Goal: Information Seeking & Learning: Compare options

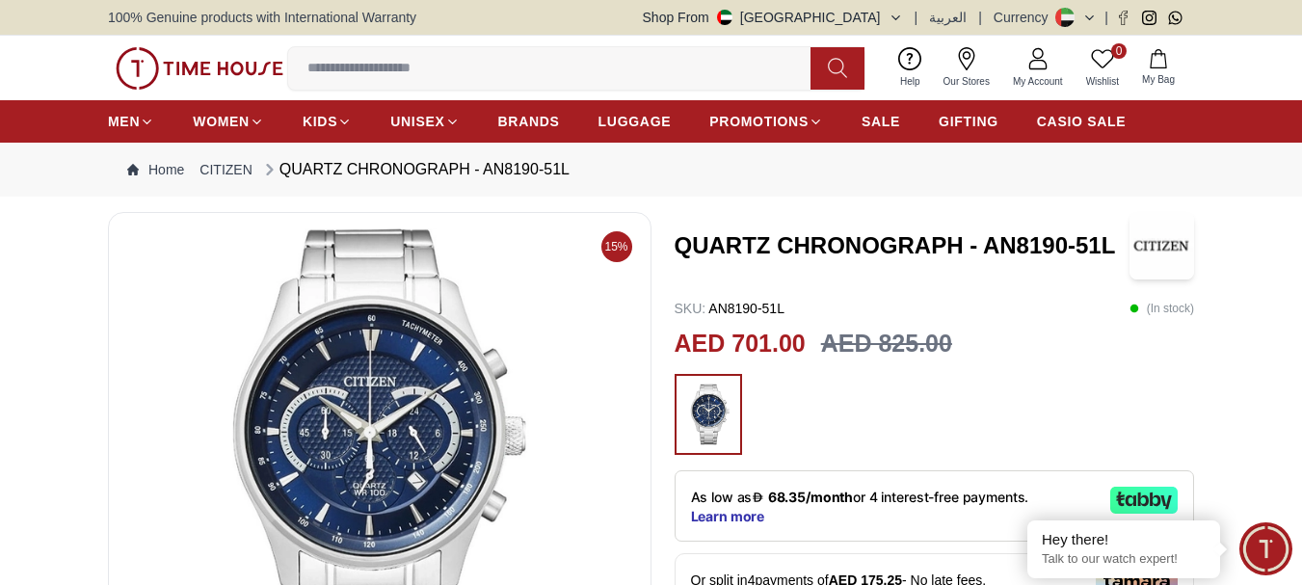
scroll to position [96, 0]
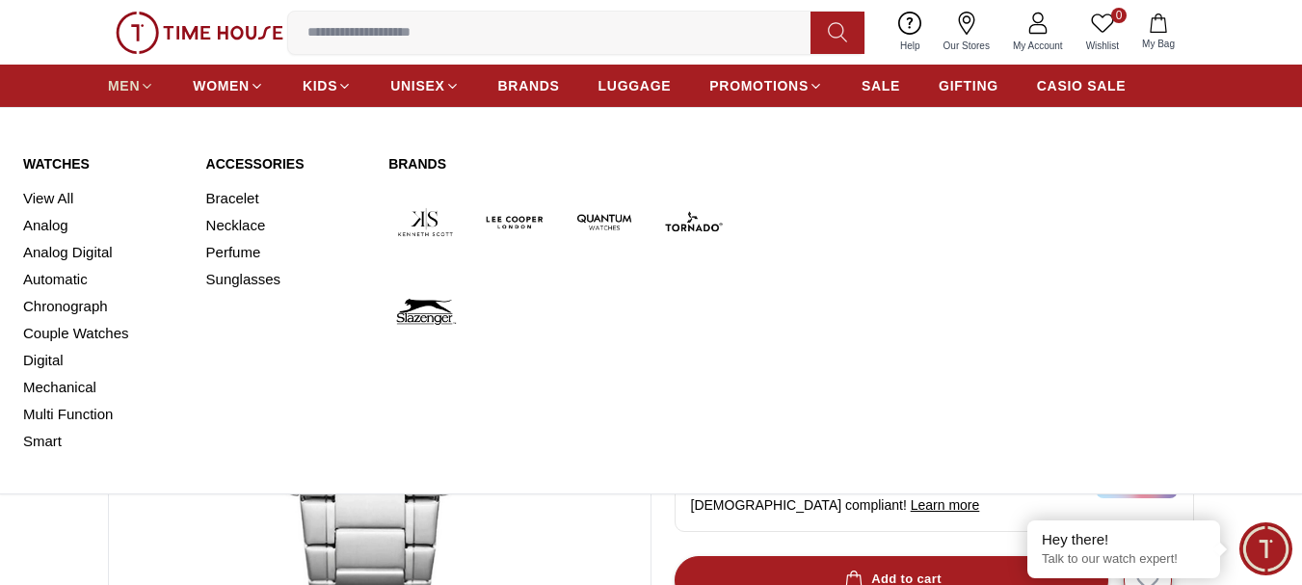
click at [135, 83] on span "MEN" at bounding box center [124, 85] width 32 height 19
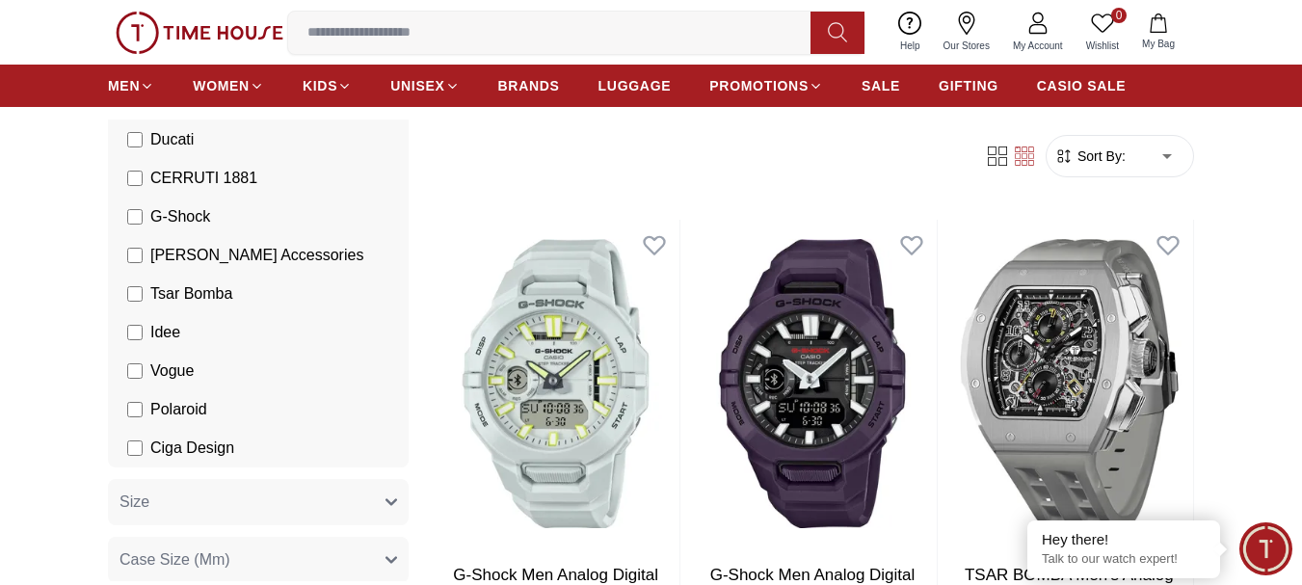
scroll to position [674, 0]
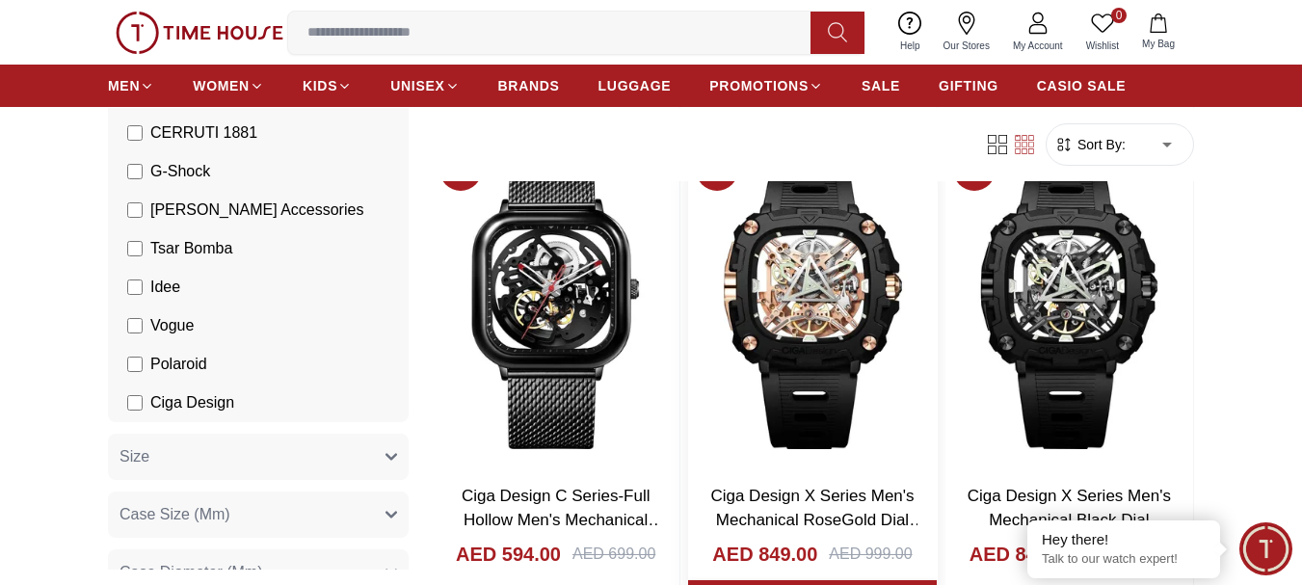
scroll to position [2023, 0]
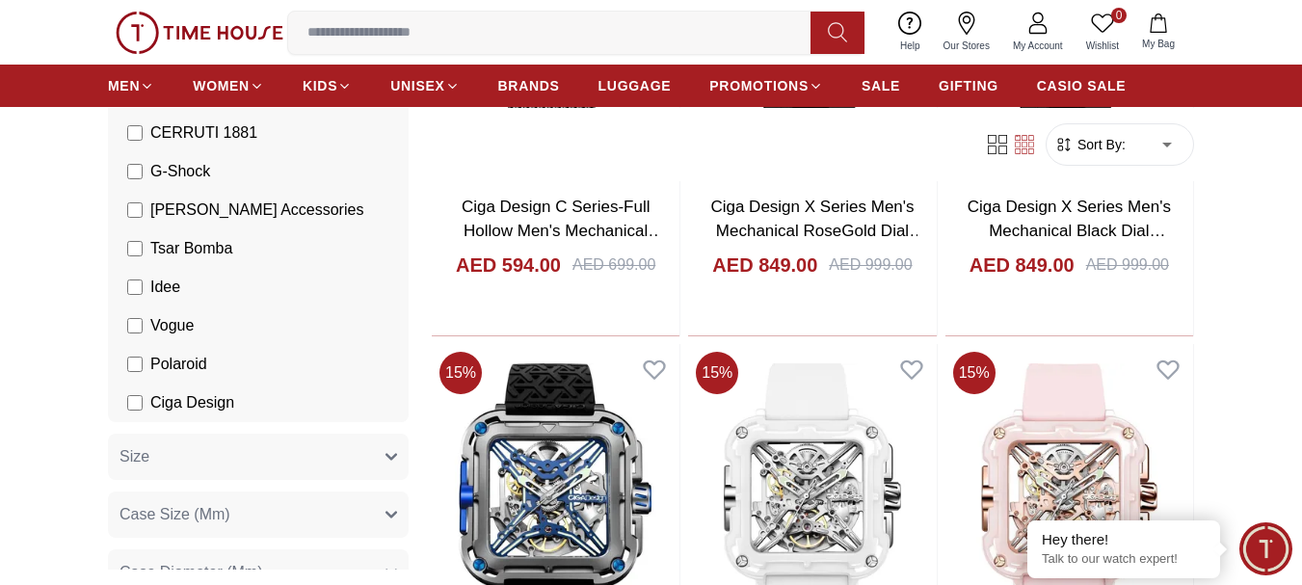
click at [143, 399] on label "Ciga Design" at bounding box center [180, 402] width 107 height 23
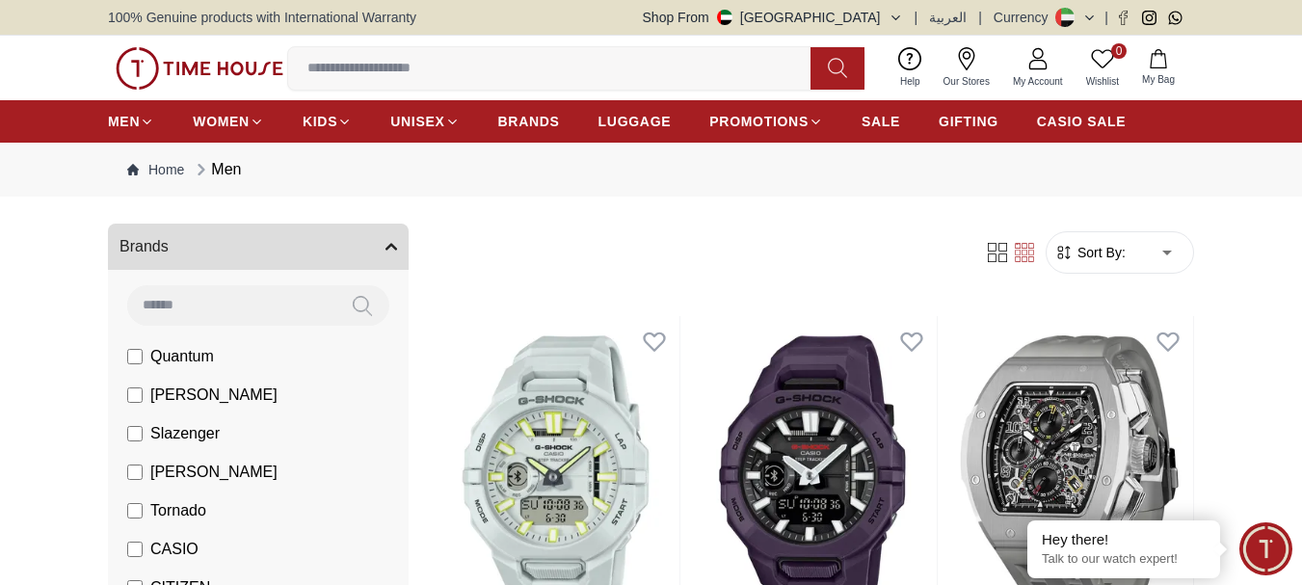
scroll to position [193, 0]
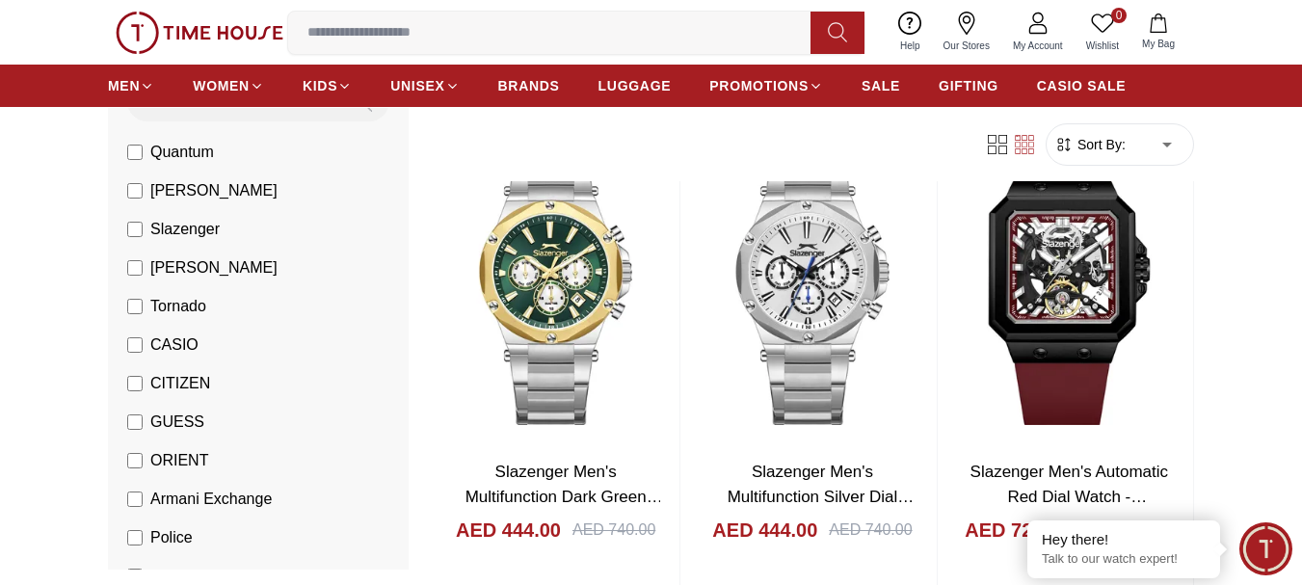
scroll to position [193, 0]
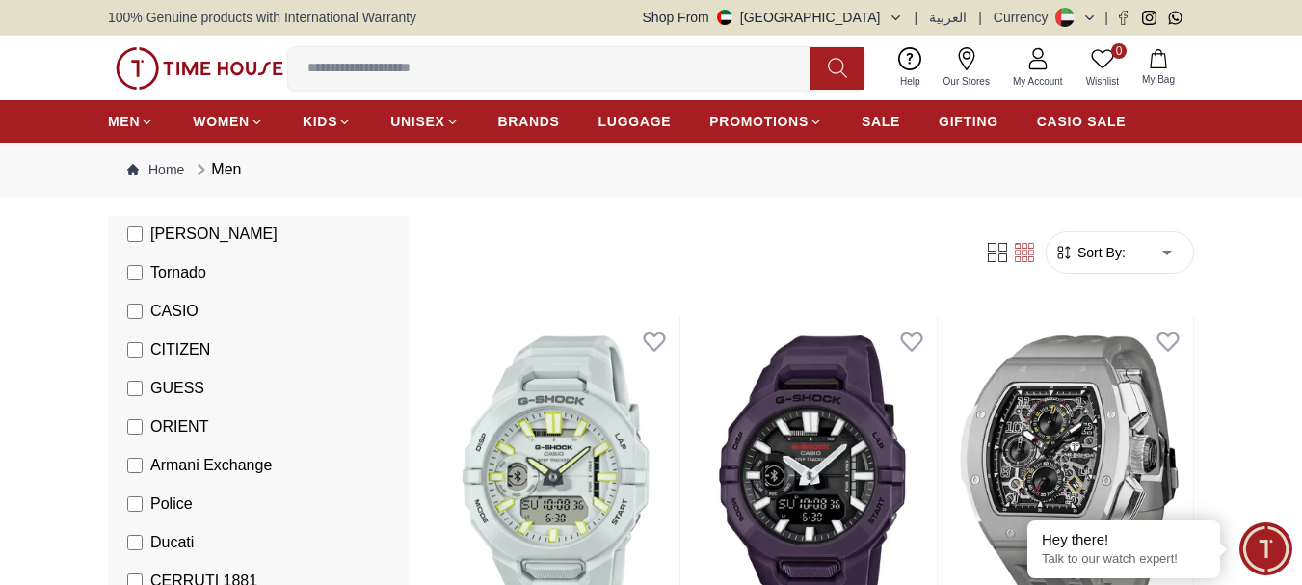
scroll to position [385, 0]
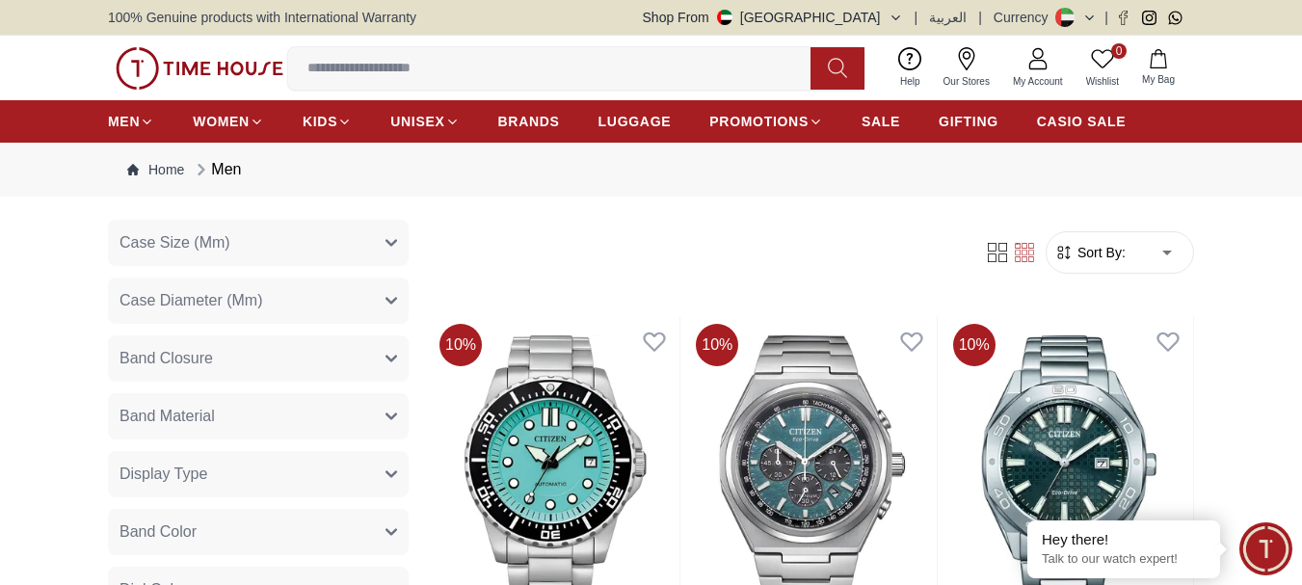
scroll to position [1060, 0]
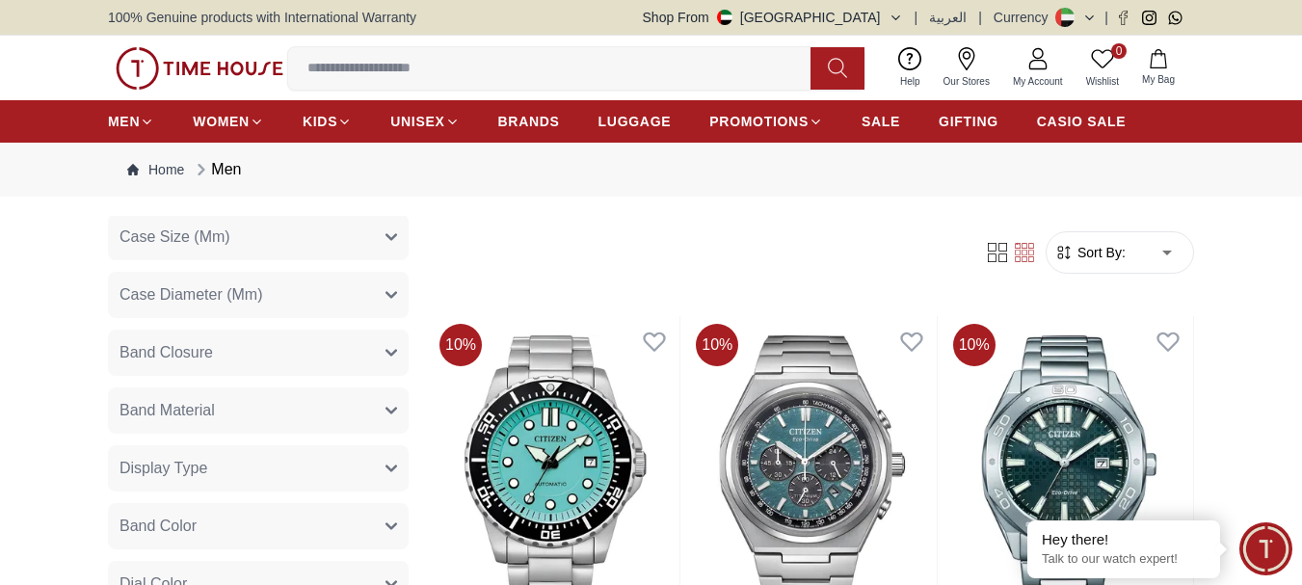
click at [1114, 255] on span "Sort By:" at bounding box center [1099, 252] width 52 height 19
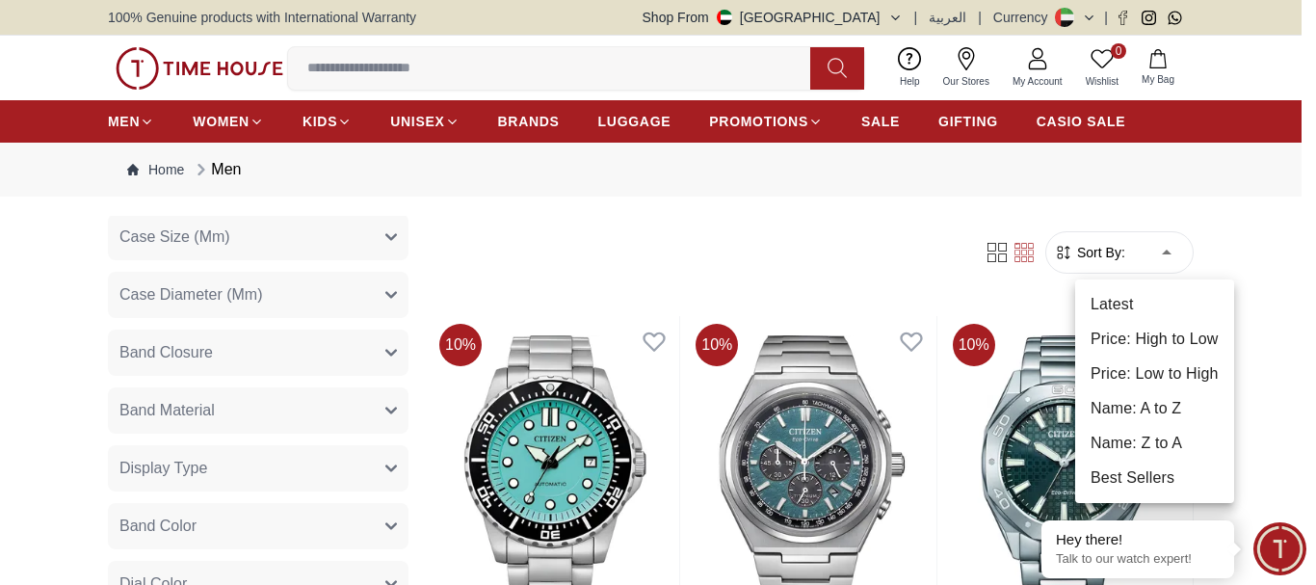
click at [1155, 367] on li "Price: Low to High" at bounding box center [1154, 373] width 159 height 35
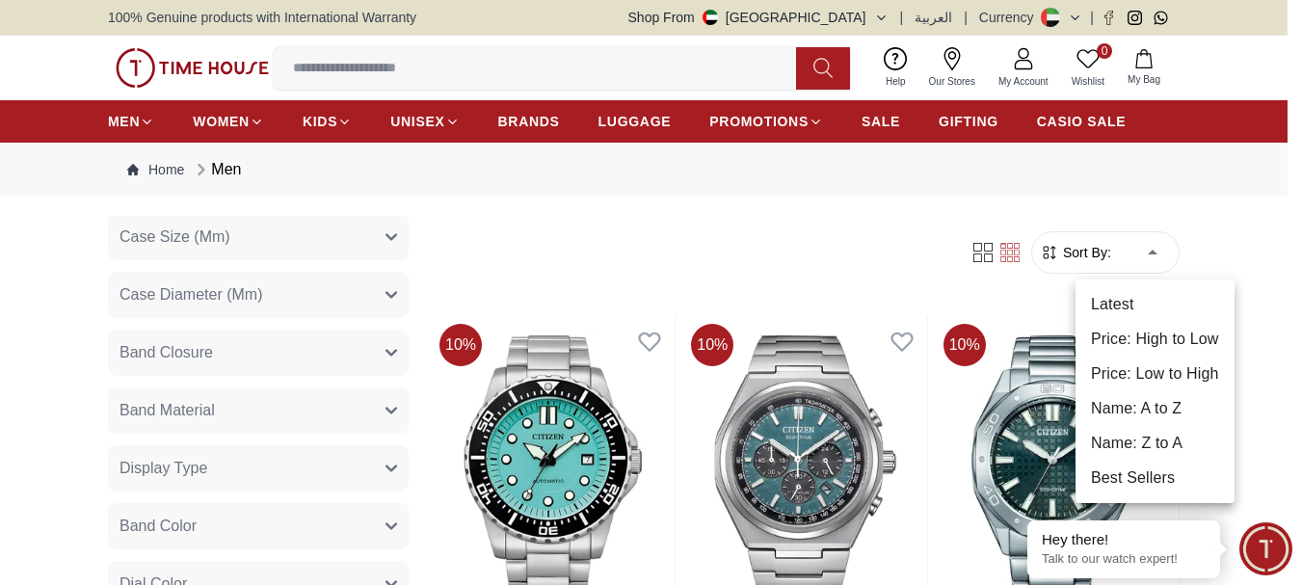
type input "*"
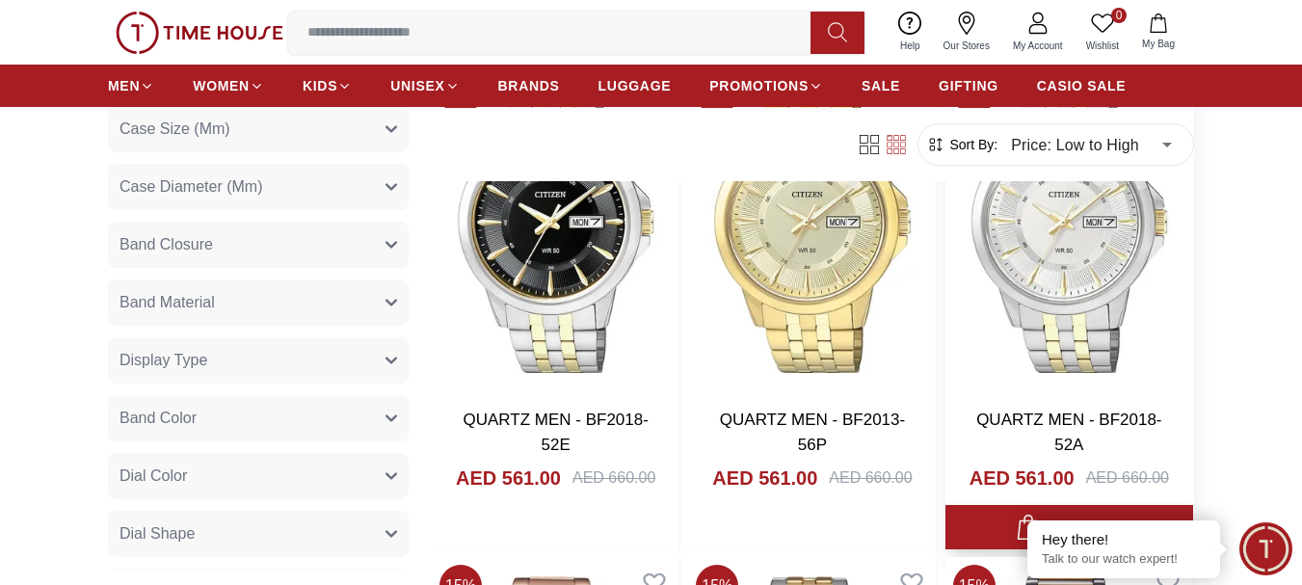
scroll to position [2023, 0]
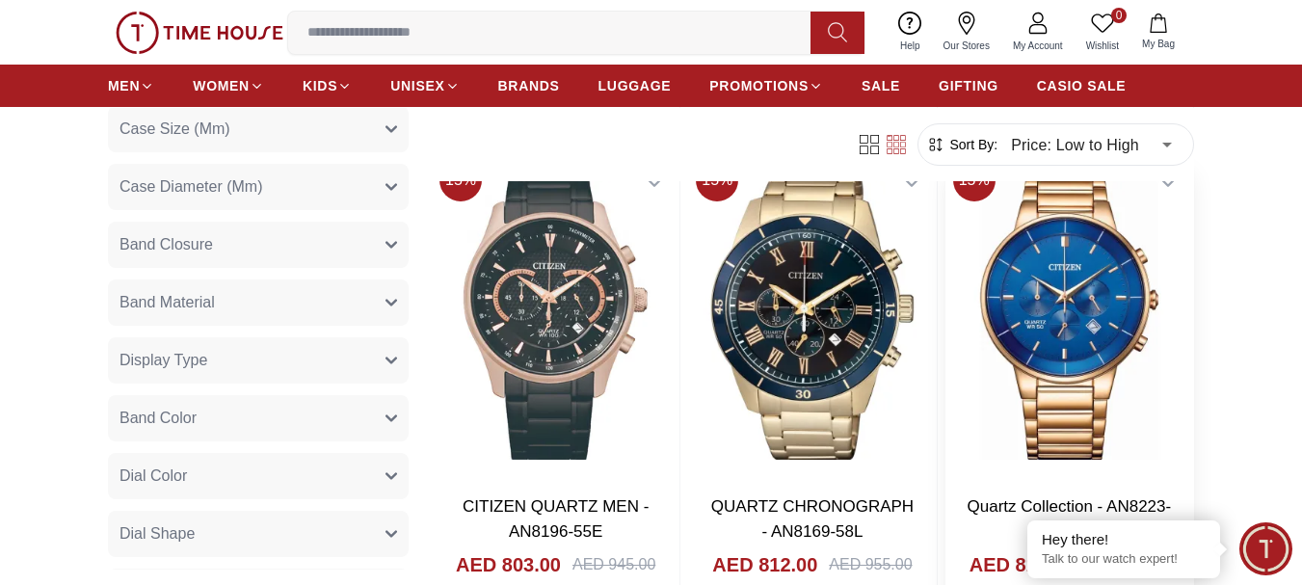
scroll to position [6070, 0]
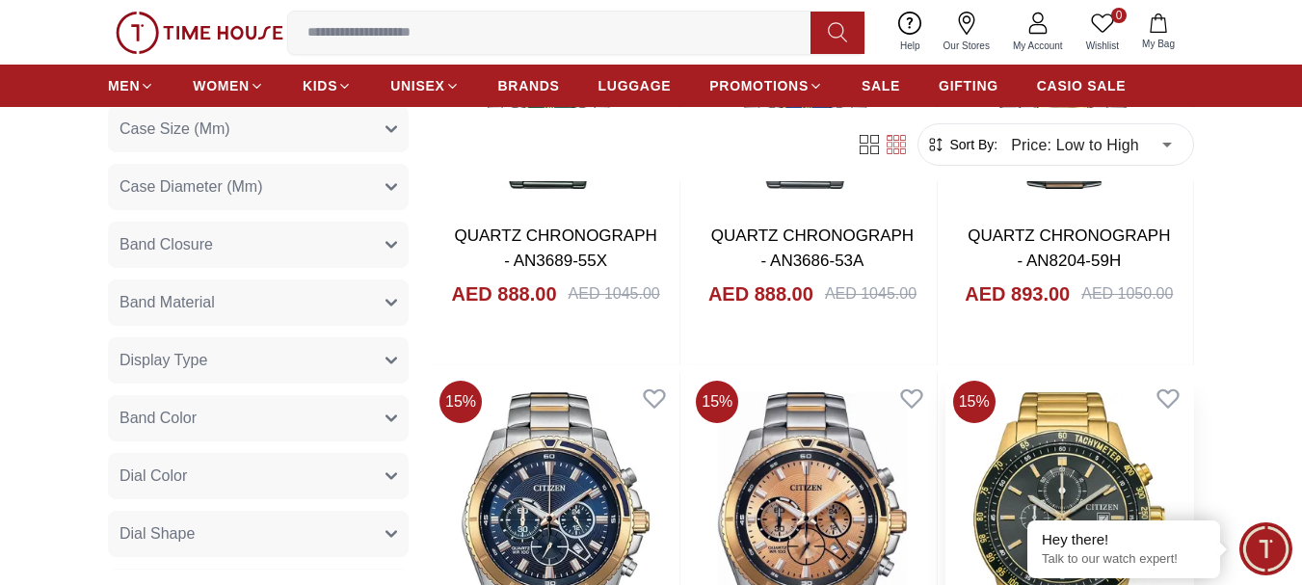
scroll to position [7804, 0]
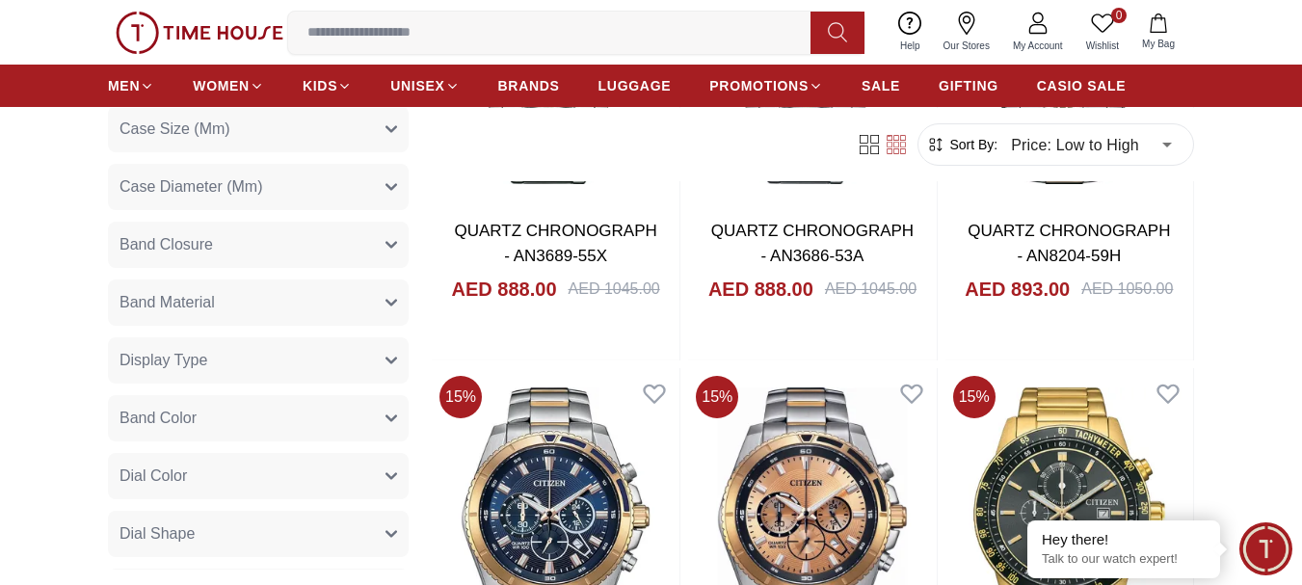
click at [385, 299] on icon "button" at bounding box center [391, 303] width 12 height 12
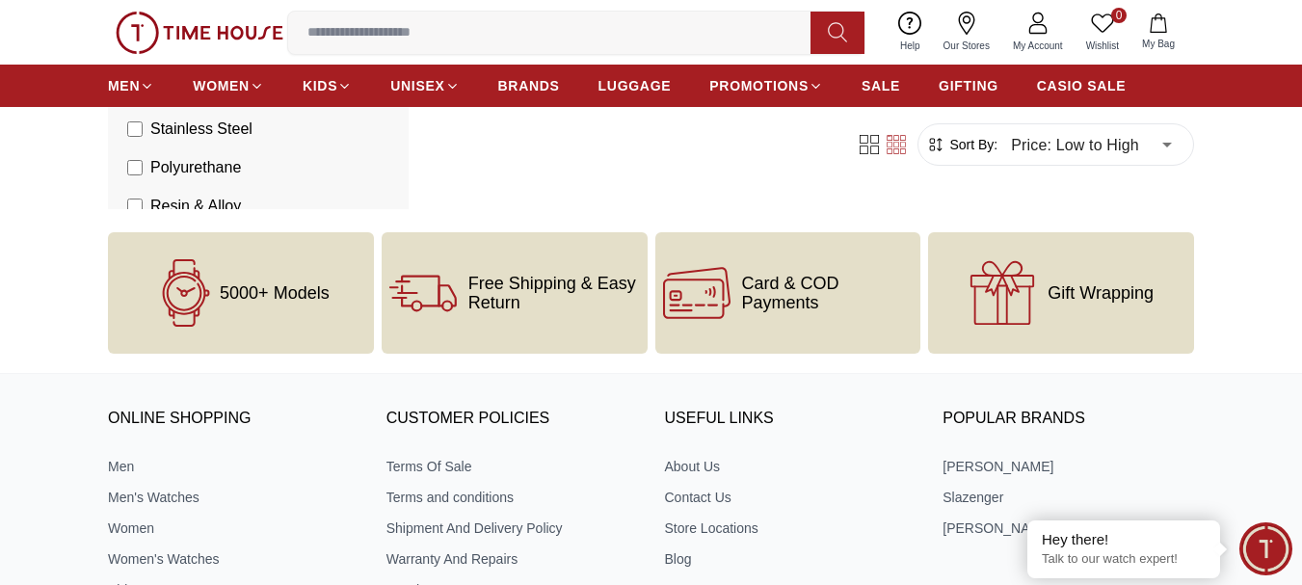
scroll to position [444, 0]
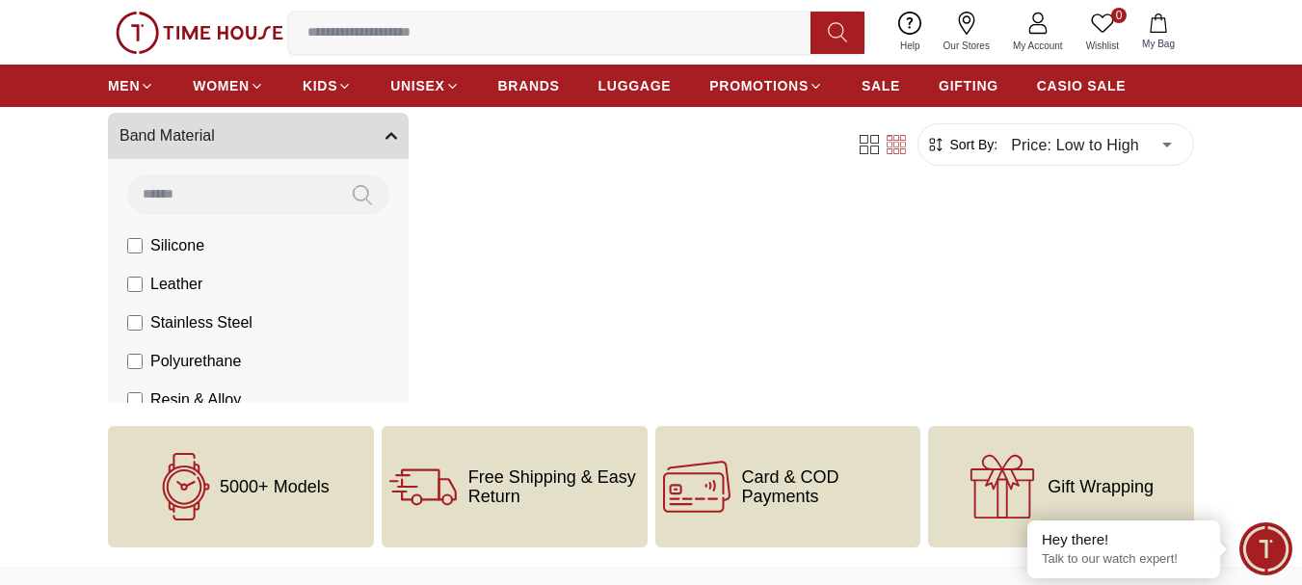
scroll to position [251, 0]
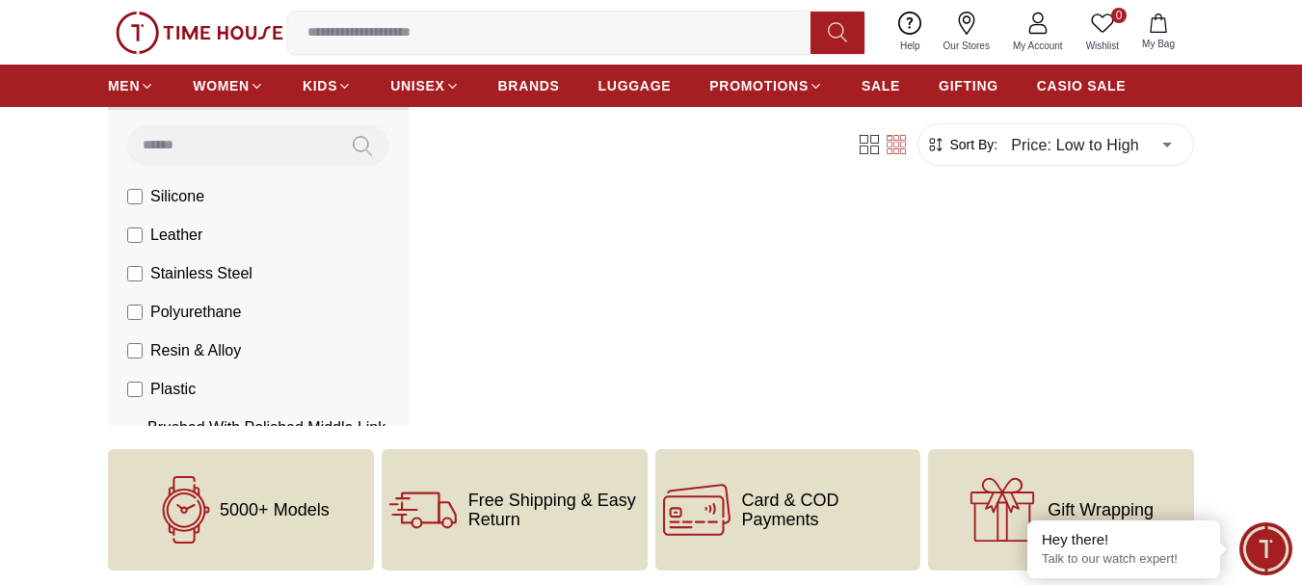
scroll to position [1252, 0]
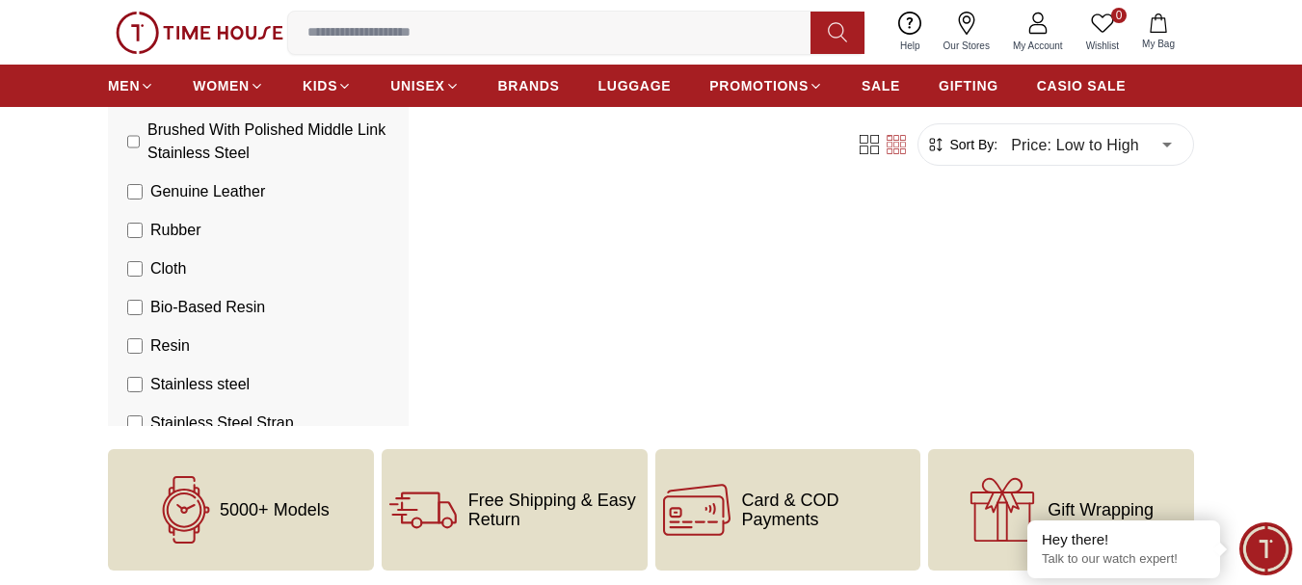
scroll to position [1445, 0]
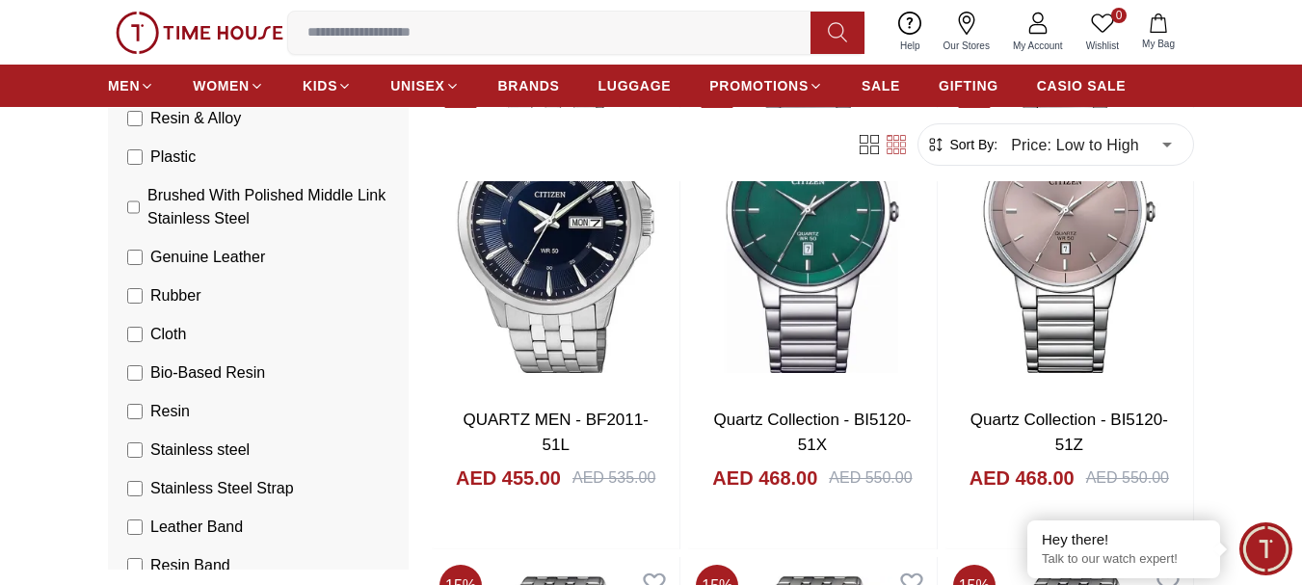
scroll to position [1542, 0]
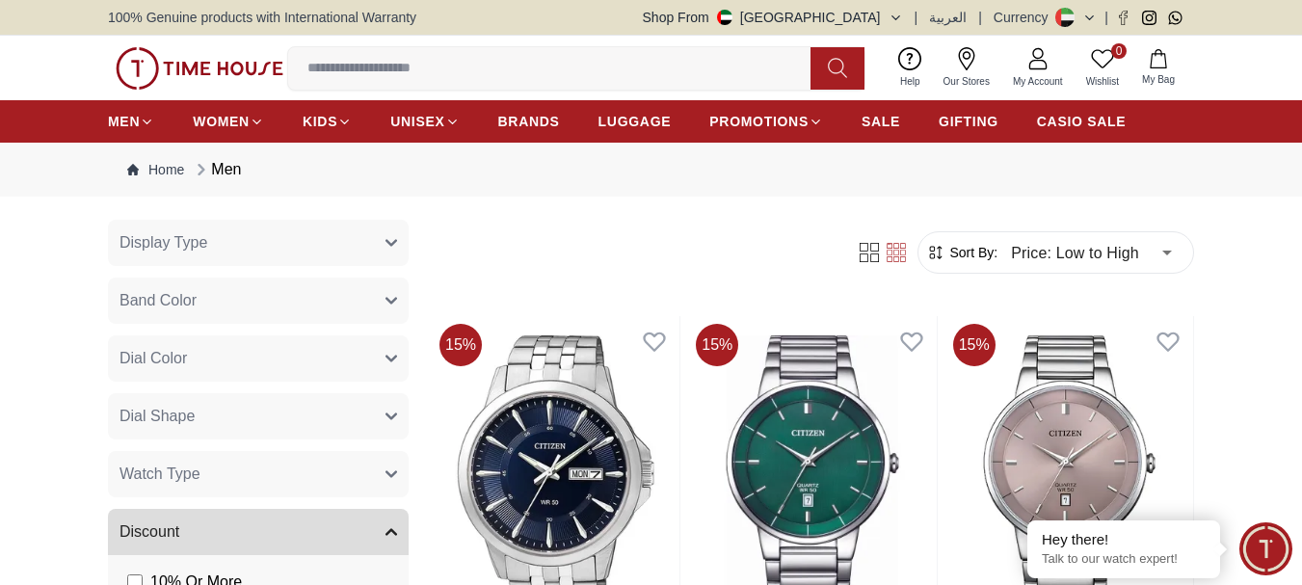
scroll to position [3093, 0]
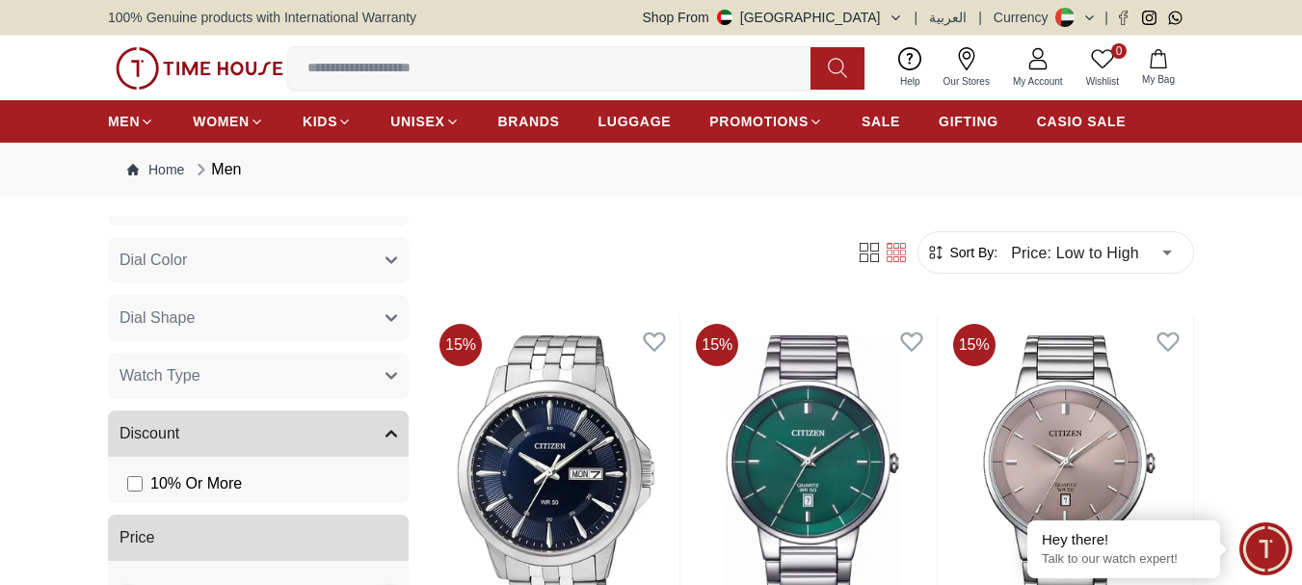
click at [291, 375] on button "Watch Type" at bounding box center [258, 376] width 301 height 46
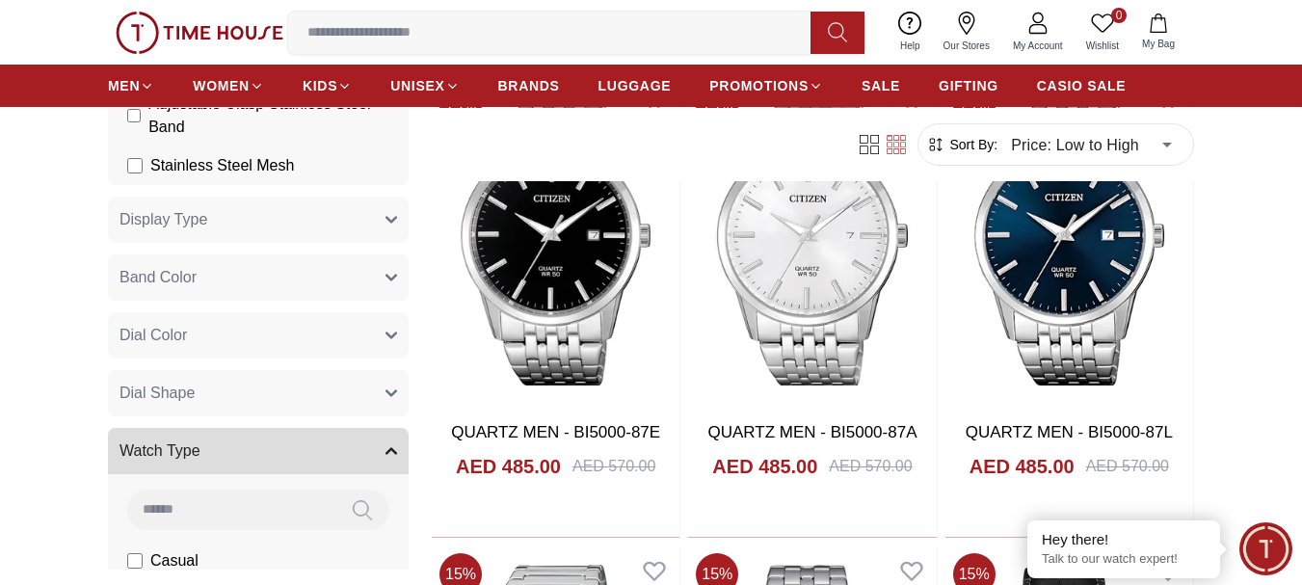
scroll to position [1060, 0]
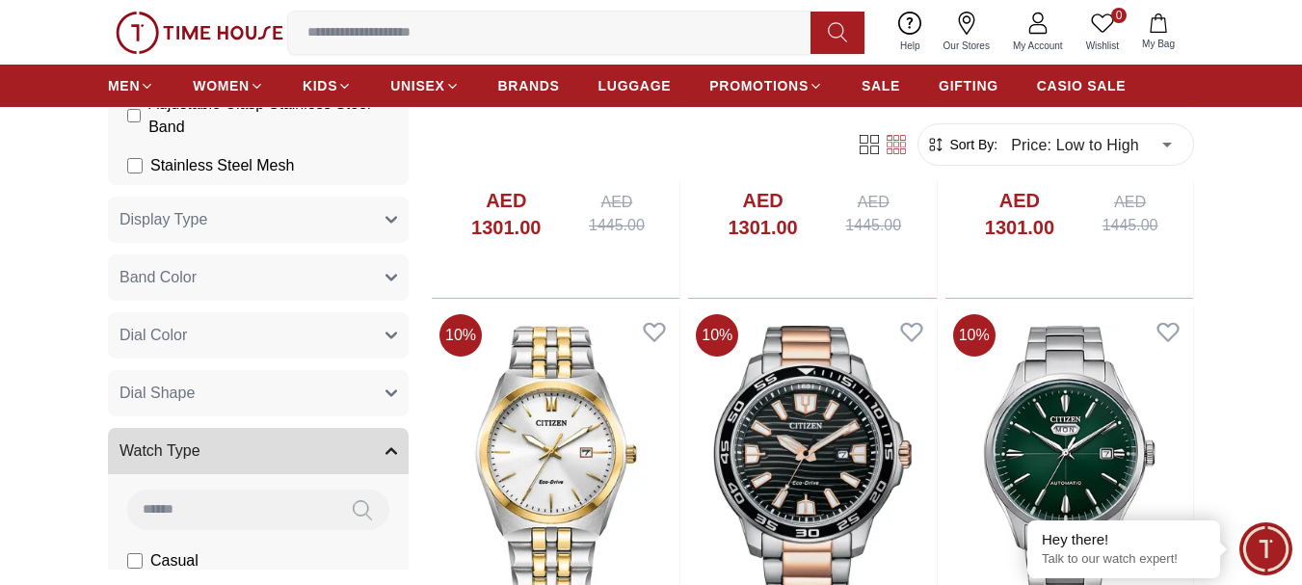
scroll to position [6166, 0]
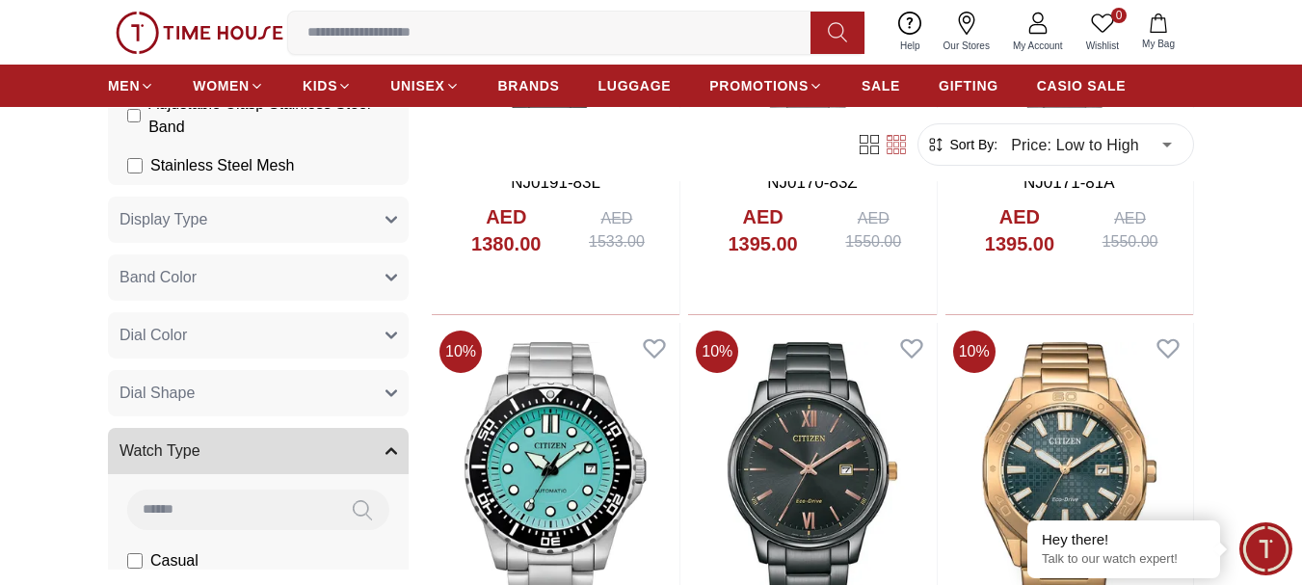
scroll to position [7708, 0]
